Goal: Information Seeking & Learning: Learn about a topic

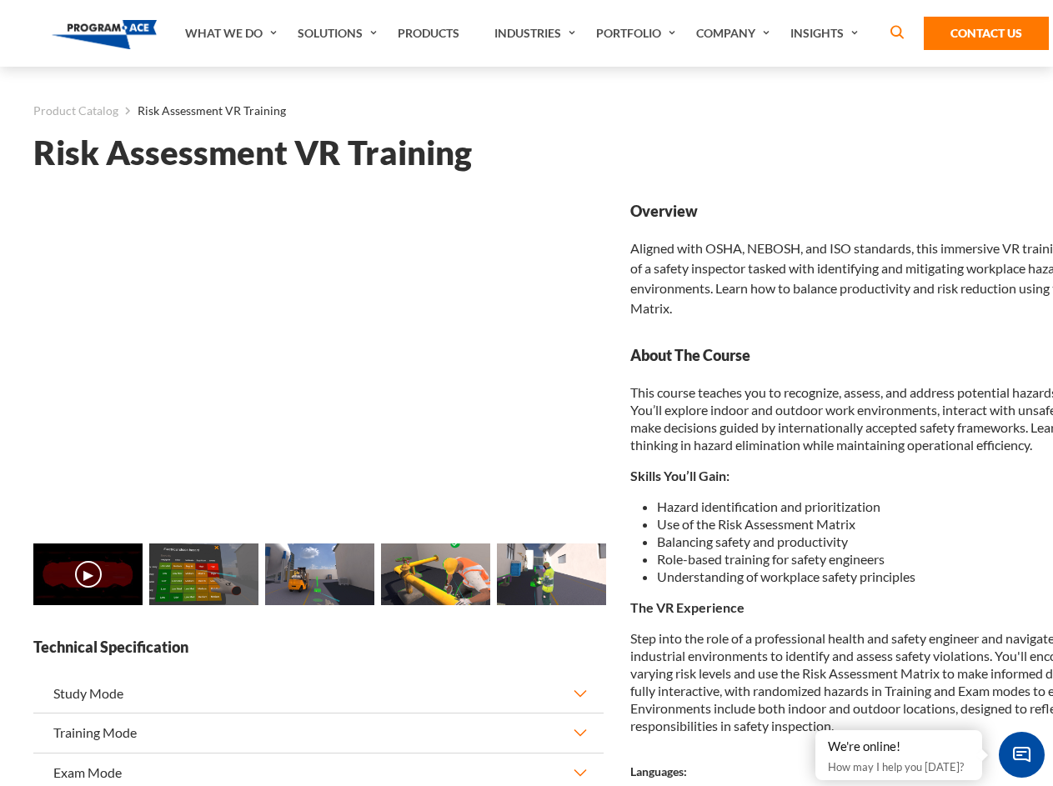
click at [339, 33] on link "Solutions" at bounding box center [339, 33] width 100 height 67
click at [0, 0] on div "AI & Computer Vision Solutions Computer Vision Quality Control AI tools for fas…" at bounding box center [0, 0] width 0 height 0
click at [0, 0] on div "AI & Computer Vision Solutions Virtual Training Solutions Virtual Tour Solution…" at bounding box center [0, 0] width 0 height 0
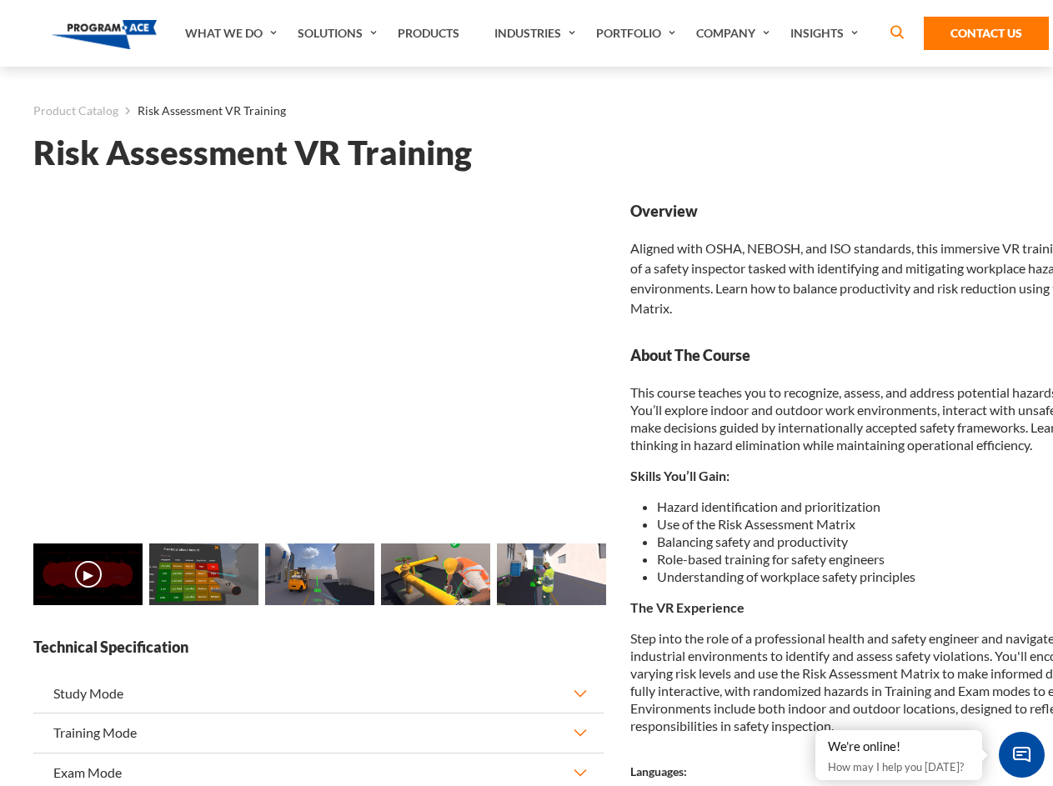
click at [0, 0] on div "AI & Computer Vision Solutions Virtual Training Solutions Virtual Tour Solution…" at bounding box center [0, 0] width 0 height 0
click at [0, 0] on div "AI & Computer Vision Solutions Computer Vision Quality Control AI tools for fas…" at bounding box center [0, 0] width 0 height 0
